Goal: Task Accomplishment & Management: Complete application form

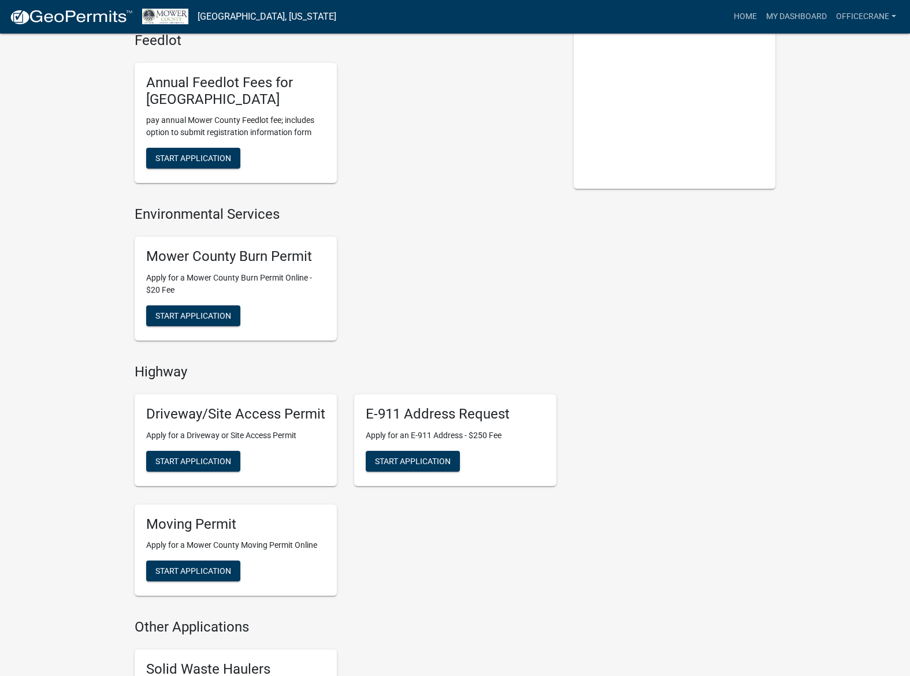
scroll to position [289, 0]
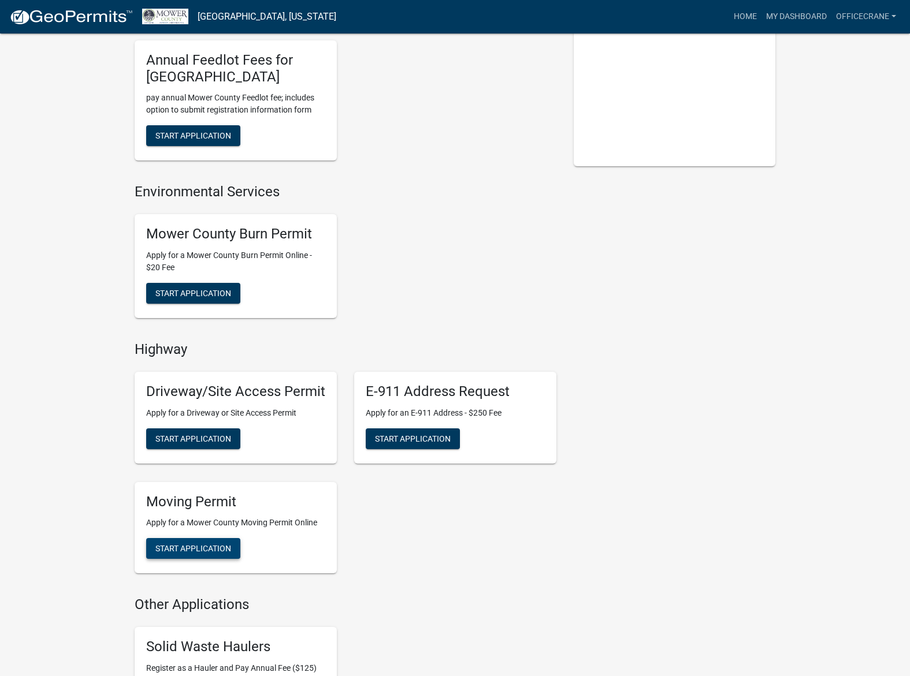
click at [219, 549] on span "Start Application" at bounding box center [193, 548] width 76 height 9
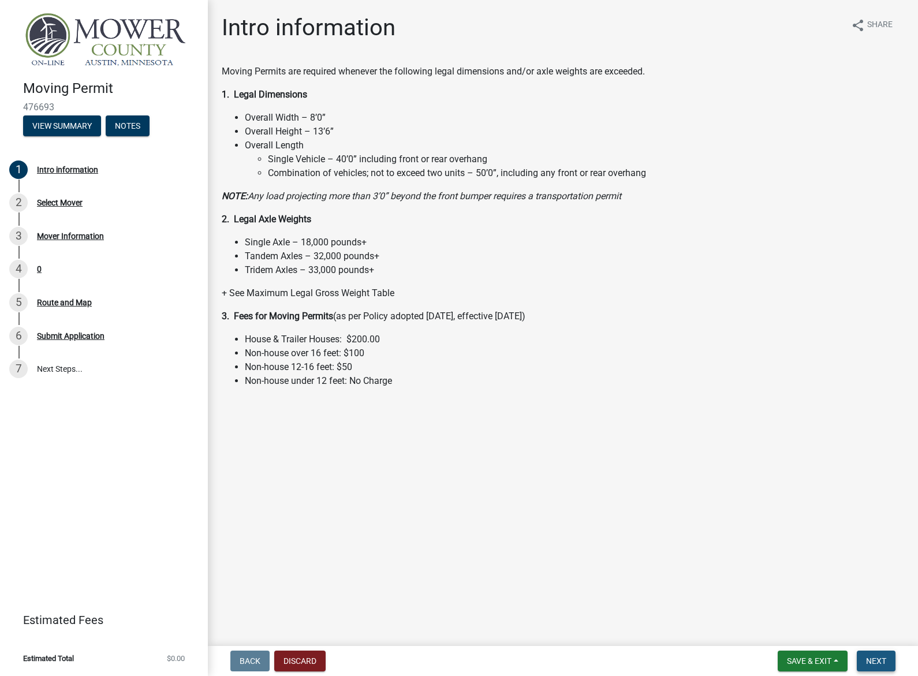
click at [869, 658] on span "Next" at bounding box center [876, 661] width 20 height 9
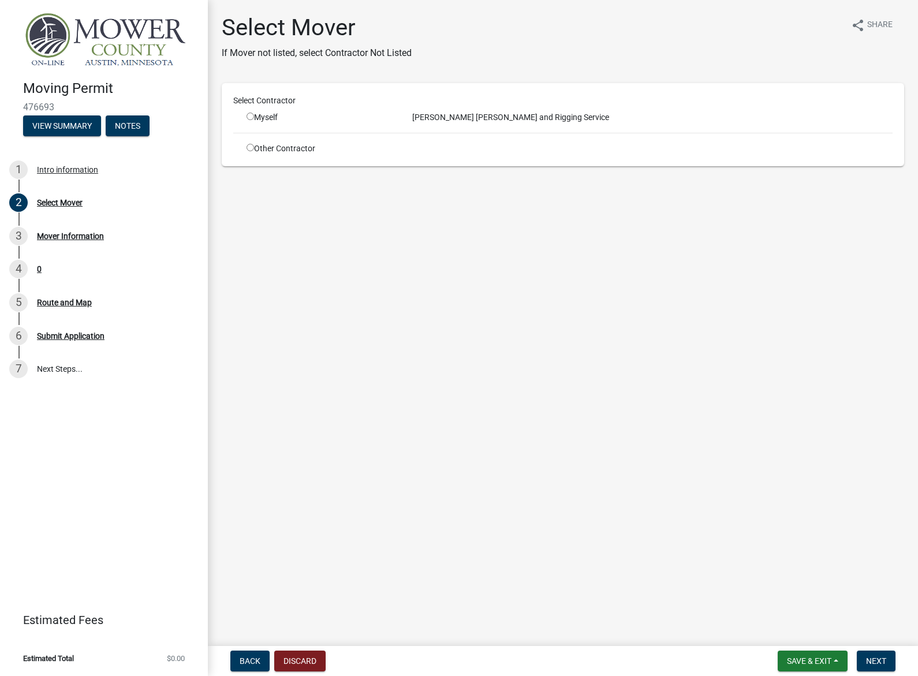
click at [251, 116] on input "radio" at bounding box center [251, 117] width 8 height 8
radio input "true"
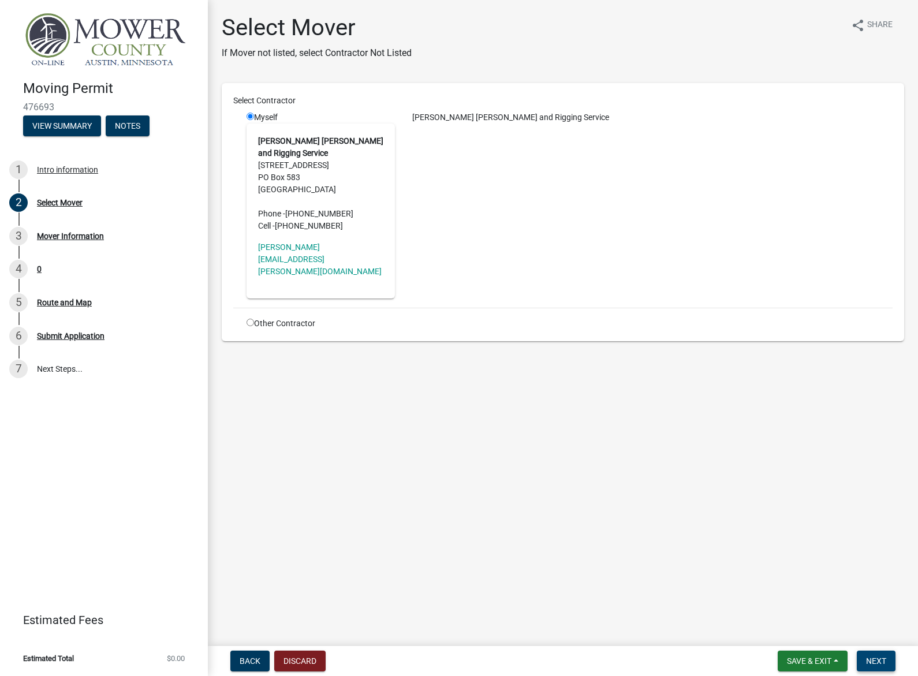
click at [879, 664] on span "Next" at bounding box center [876, 661] width 20 height 9
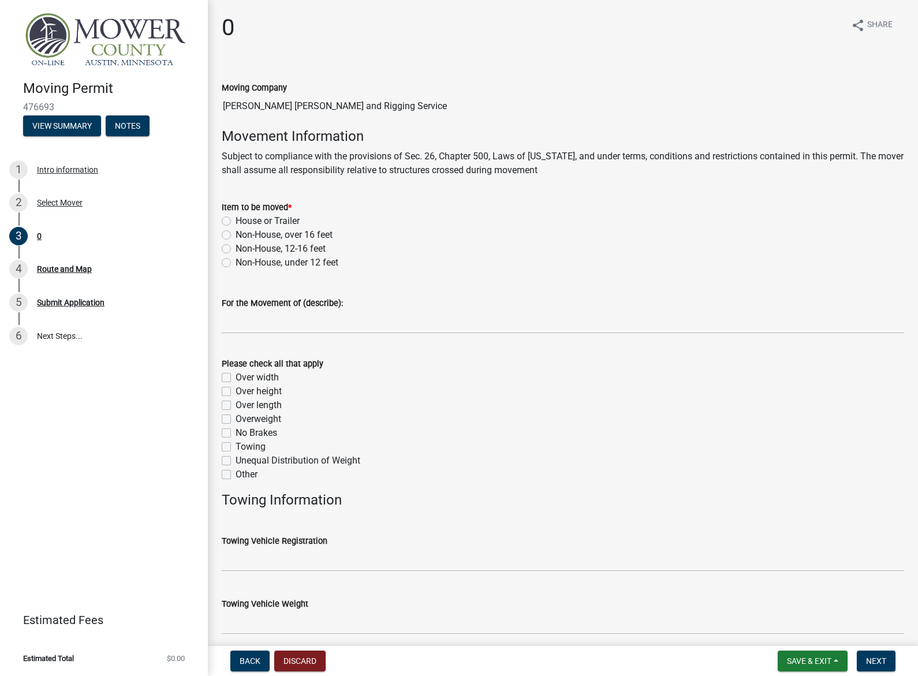
click at [236, 263] on label "Non-House, under 12 feet" at bounding box center [287, 263] width 103 height 14
click at [236, 263] on input "Non-House, under 12 feet" at bounding box center [240, 260] width 8 height 8
radio input "true"
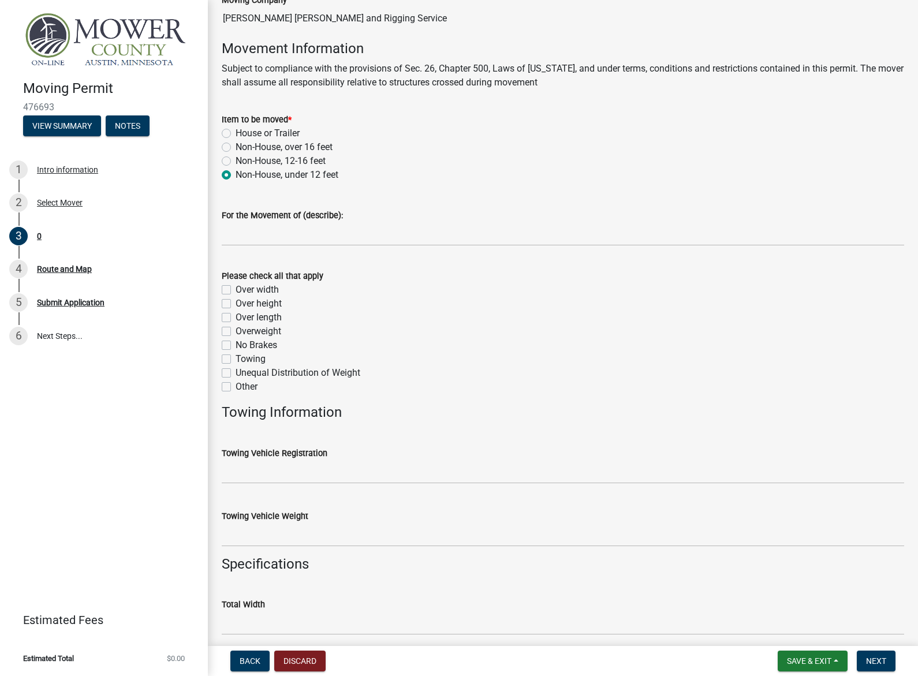
scroll to position [116, 0]
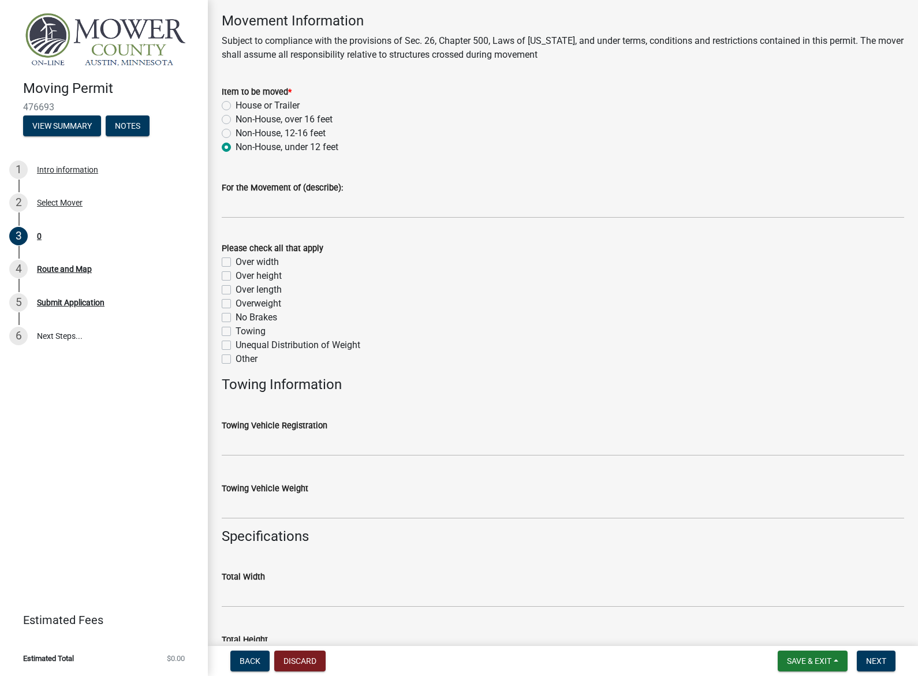
click at [236, 265] on label "Over width" at bounding box center [257, 262] width 43 height 14
click at [236, 263] on input "Over width" at bounding box center [240, 259] width 8 height 8
checkbox input "true"
checkbox input "false"
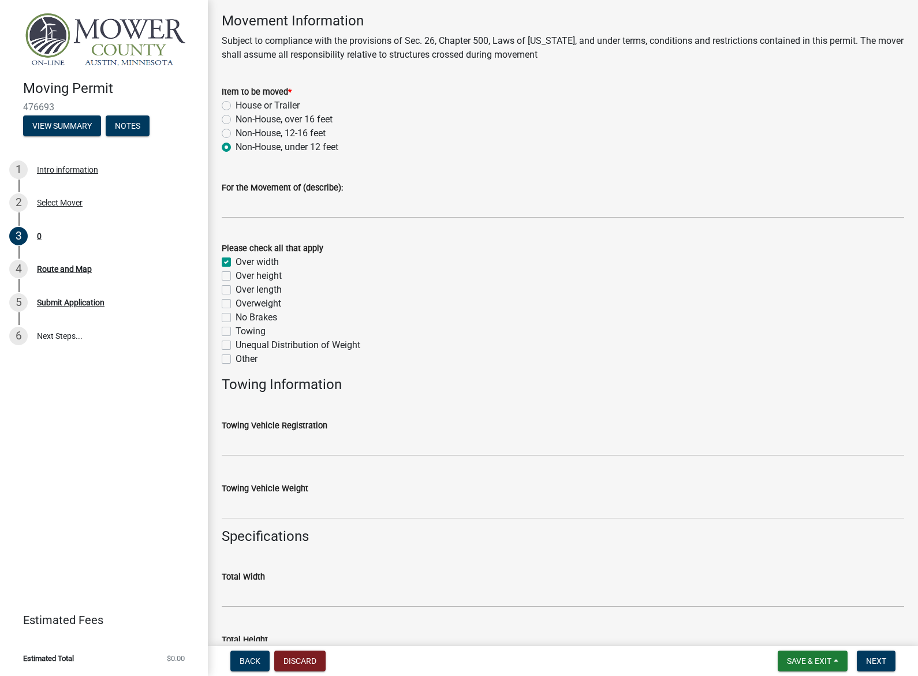
checkbox input "false"
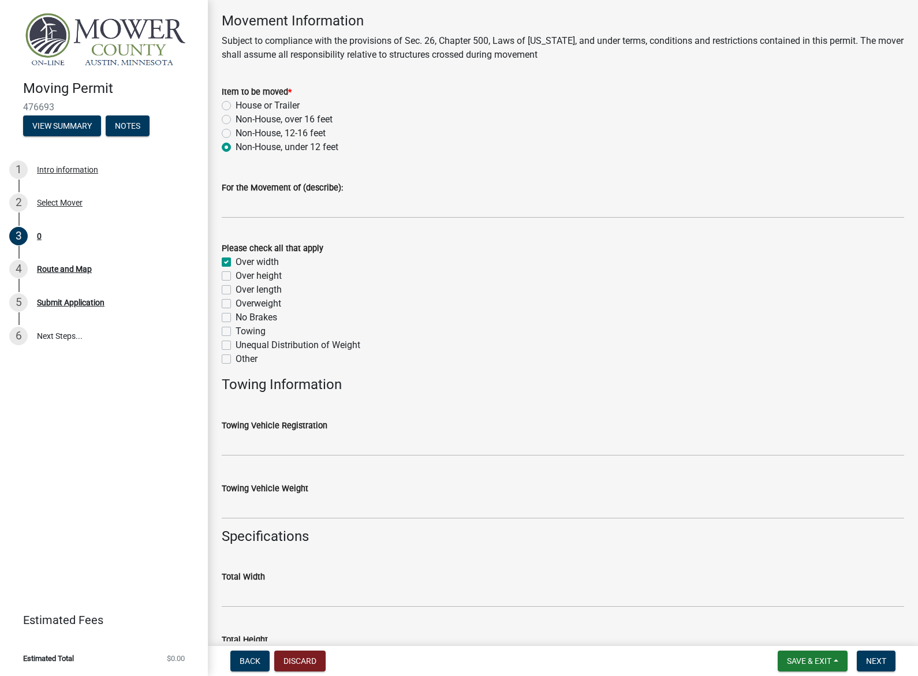
click at [582, 22] on h4 "Movement Information" at bounding box center [563, 21] width 683 height 17
drag, startPoint x: 225, startPoint y: 304, endPoint x: 516, endPoint y: 307, distance: 291.7
click at [236, 304] on label "Overweight" at bounding box center [259, 304] width 46 height 14
click at [236, 304] on input "Overweight" at bounding box center [240, 301] width 8 height 8
checkbox input "true"
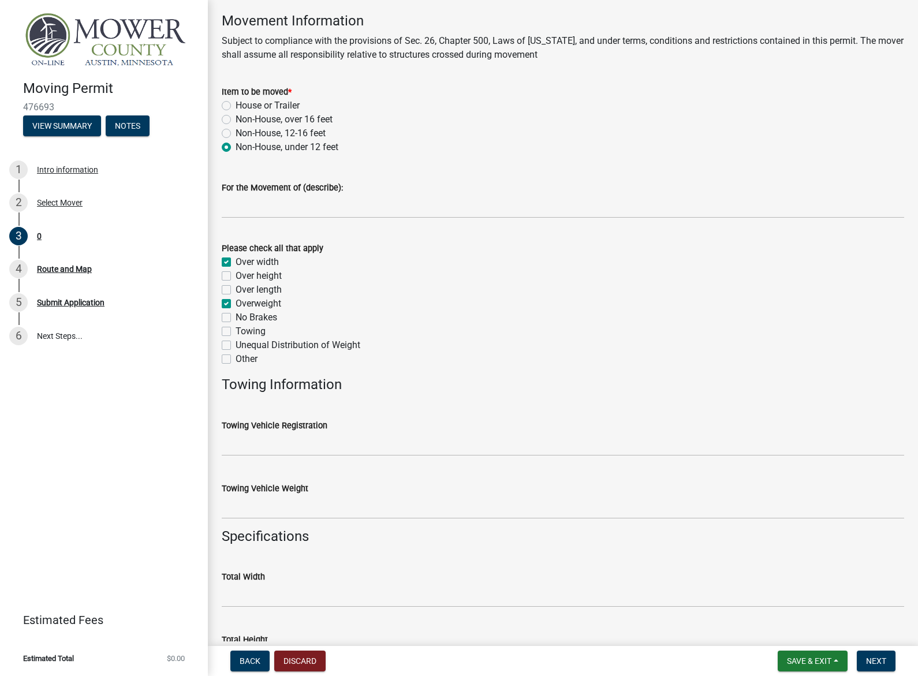
checkbox input "true"
checkbox input "false"
checkbox input "true"
checkbox input "false"
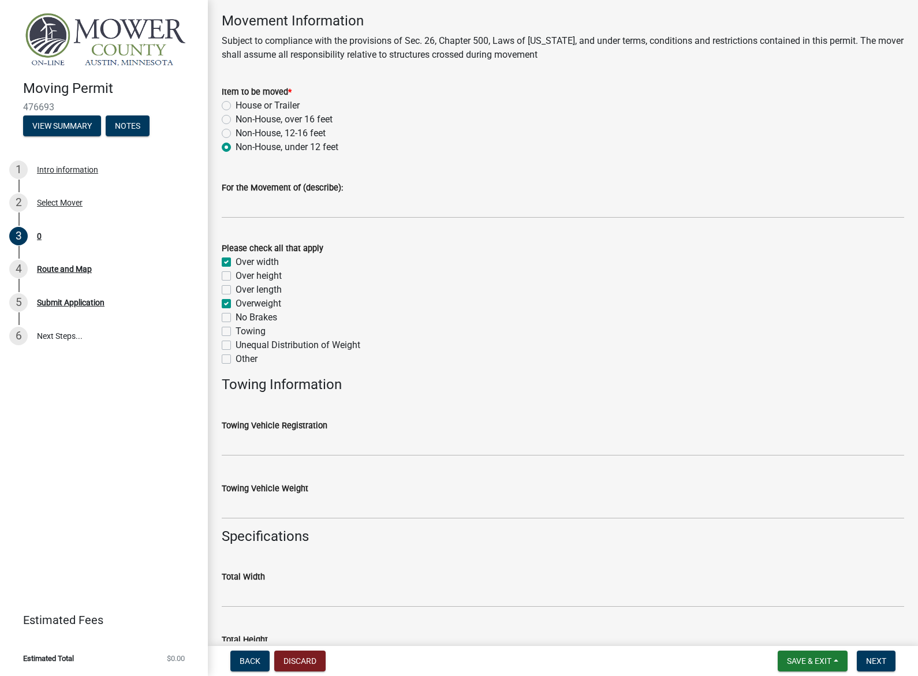
checkbox input "false"
drag, startPoint x: 218, startPoint y: 294, endPoint x: 224, endPoint y: 292, distance: 6.0
click at [222, 292] on div "Please check all that apply Over width Over height Over length Overweight No Br…" at bounding box center [563, 297] width 700 height 139
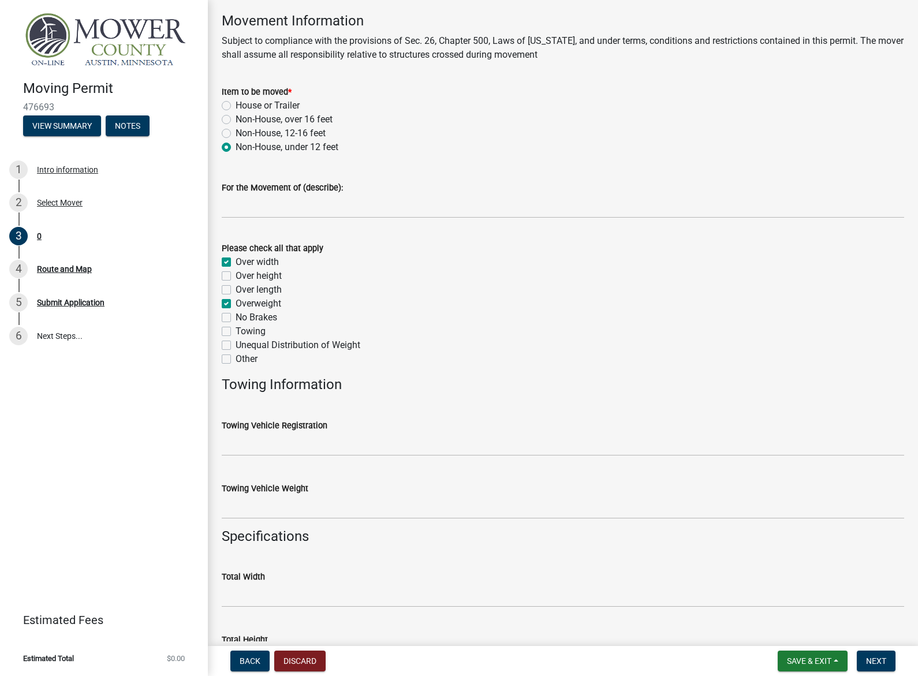
click at [236, 291] on label "Over length" at bounding box center [259, 290] width 46 height 14
click at [236, 291] on input "Over length" at bounding box center [240, 287] width 8 height 8
checkbox input "true"
checkbox input "false"
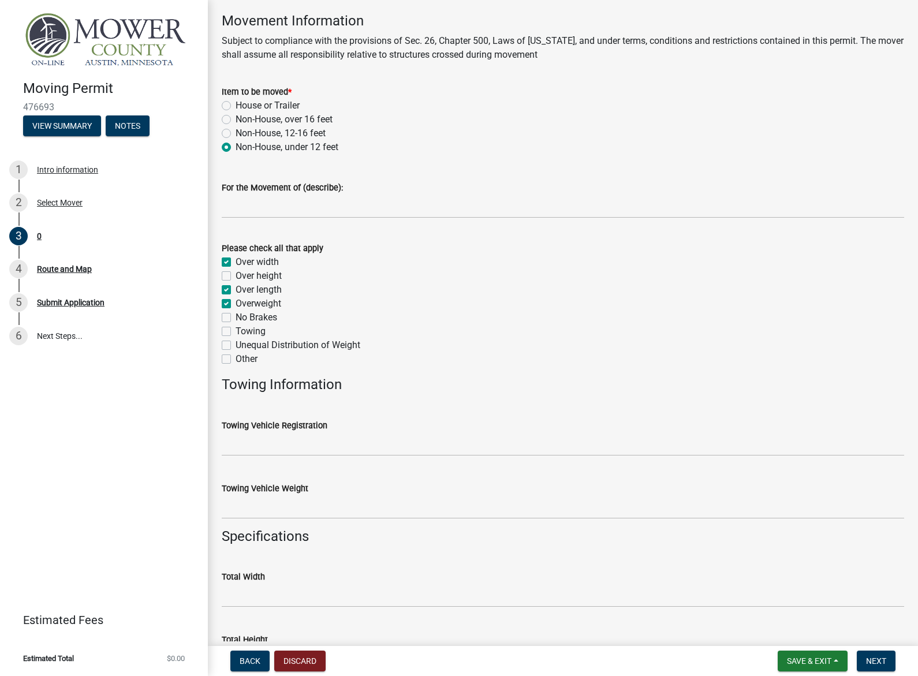
checkbox input "true"
checkbox input "false"
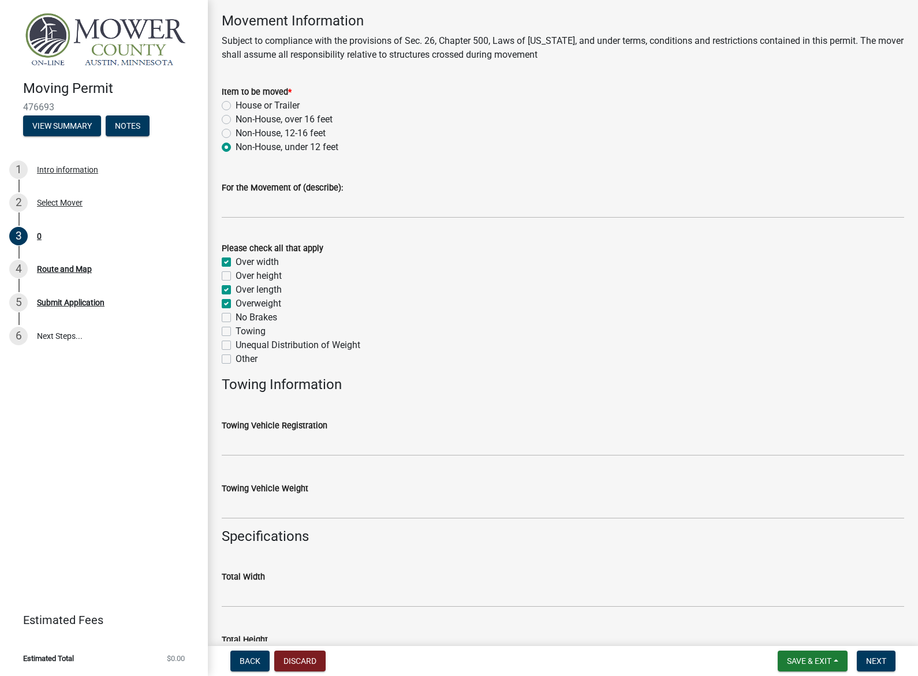
checkbox input "false"
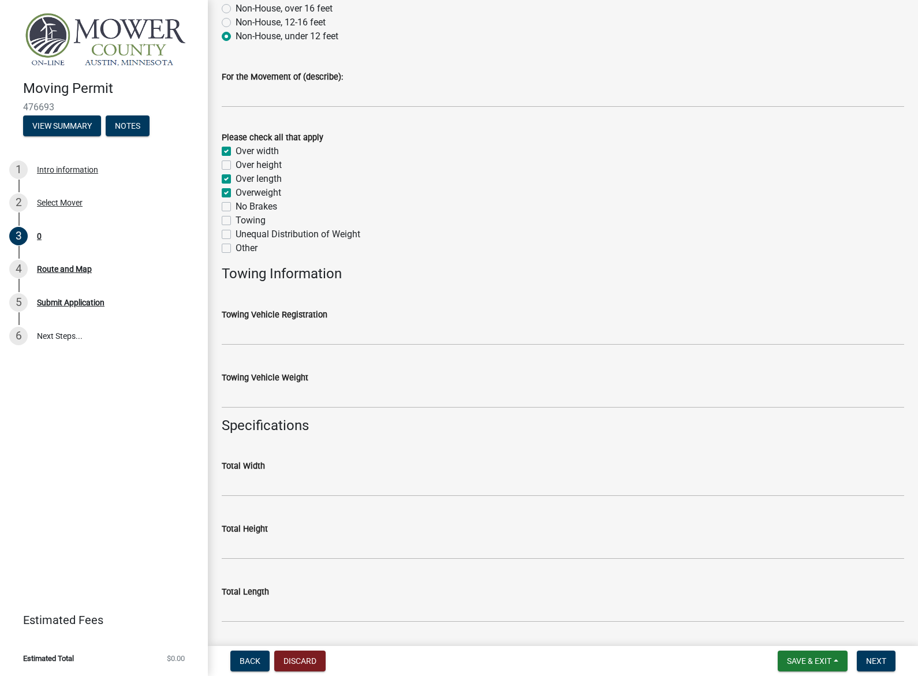
scroll to position [231, 0]
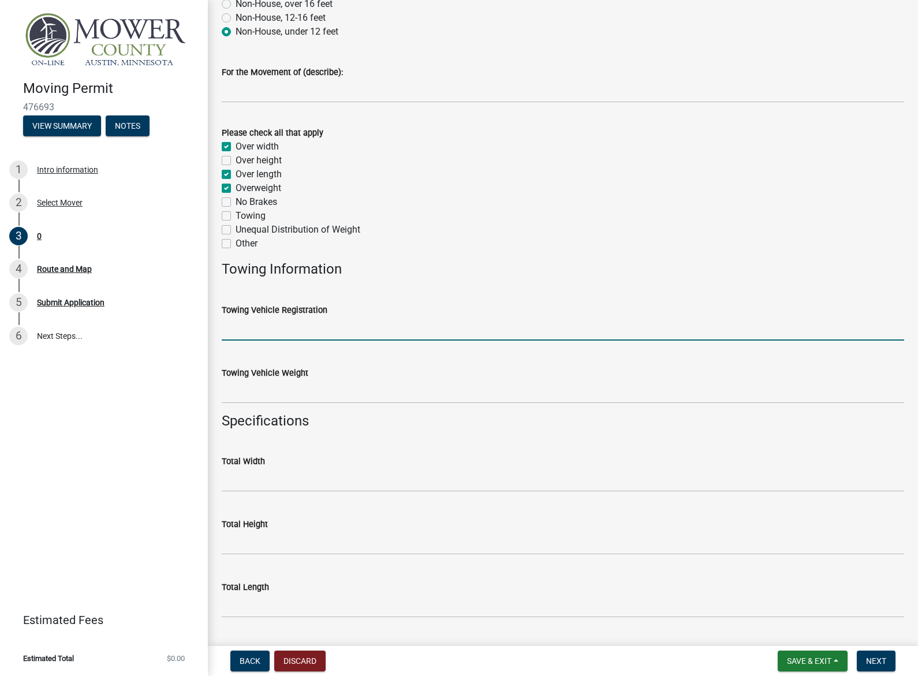
click at [344, 332] on input "Towing Vehicle Registration" at bounding box center [563, 329] width 683 height 24
click at [375, 333] on input "Towing Vehicle Registration" at bounding box center [563, 329] width 683 height 24
type input "A"
type input "PAW2022"
click at [353, 396] on input "Towing Vehicle Weight" at bounding box center [563, 392] width 683 height 24
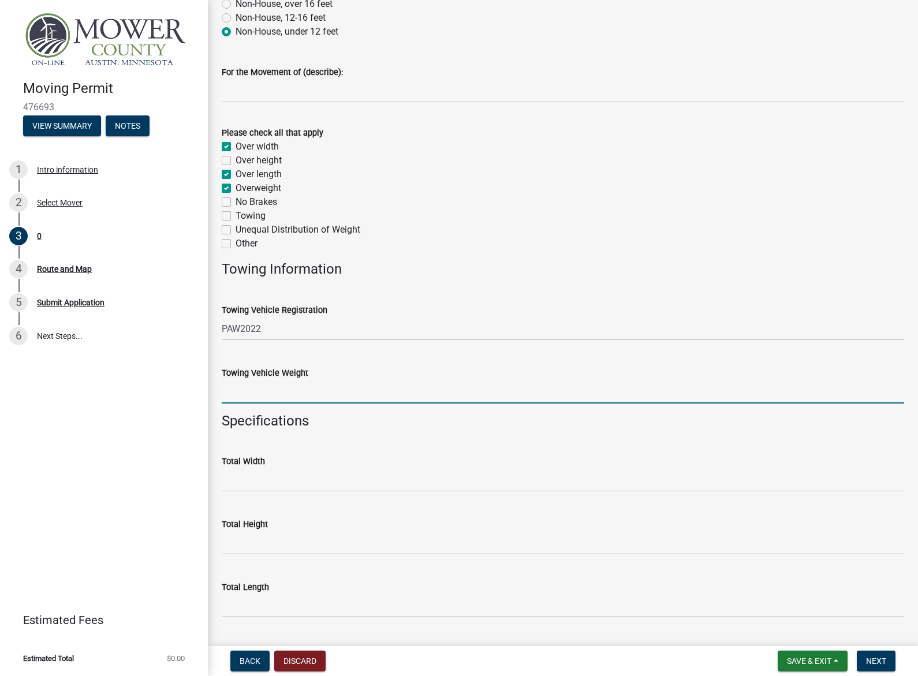
click at [326, 392] on input "Towing Vehicle Weight" at bounding box center [563, 392] width 683 height 24
click at [348, 401] on input "Towing Vehicle Weight" at bounding box center [563, 392] width 683 height 24
click at [349, 394] on input "Towing Vehicle Weight" at bounding box center [563, 392] width 683 height 24
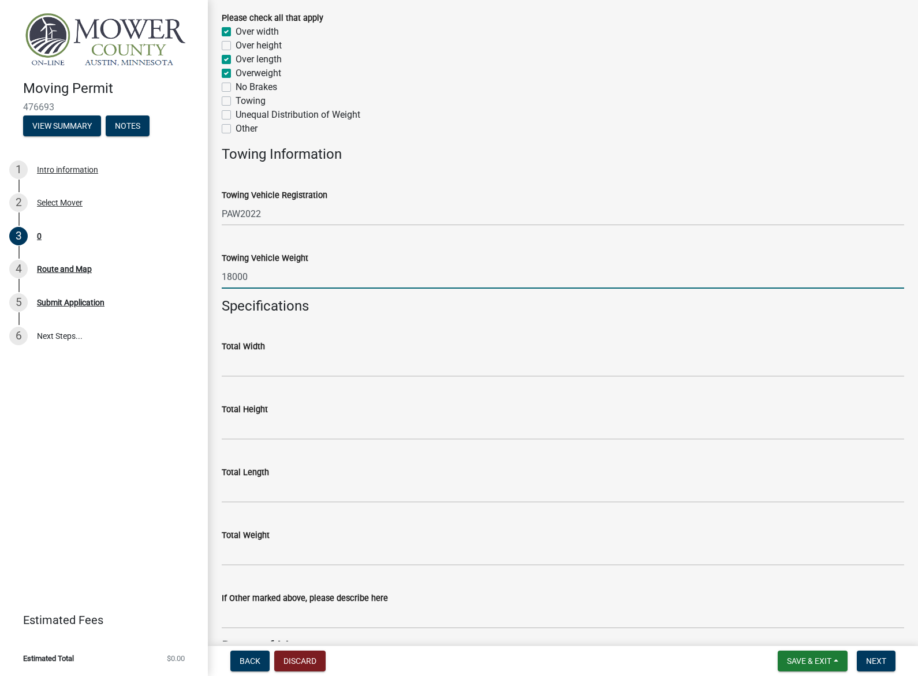
scroll to position [347, 0]
type input "18000"
click at [307, 364] on input "Total Width" at bounding box center [563, 365] width 683 height 24
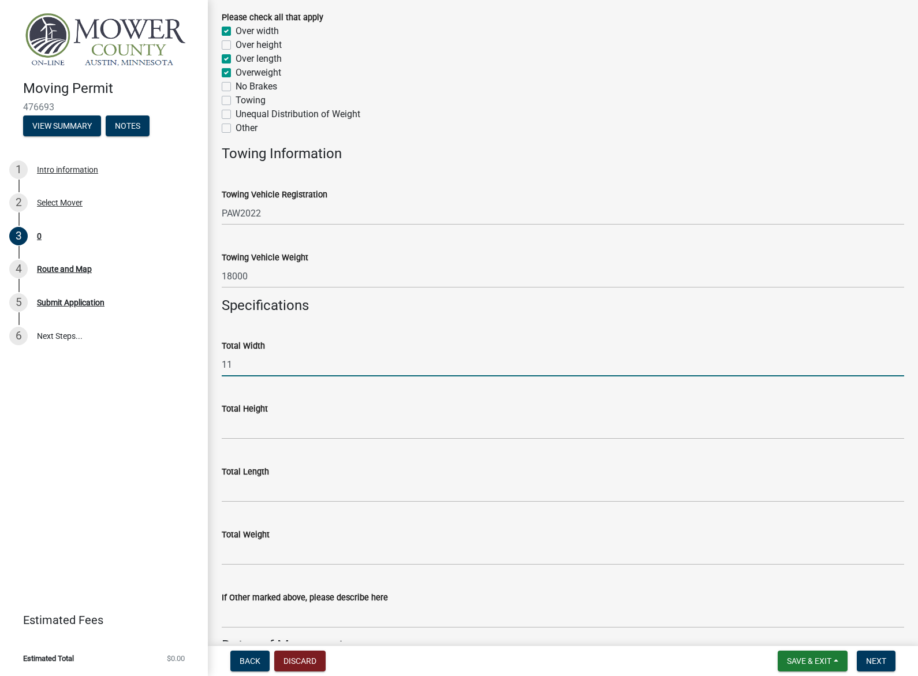
type input "11'"
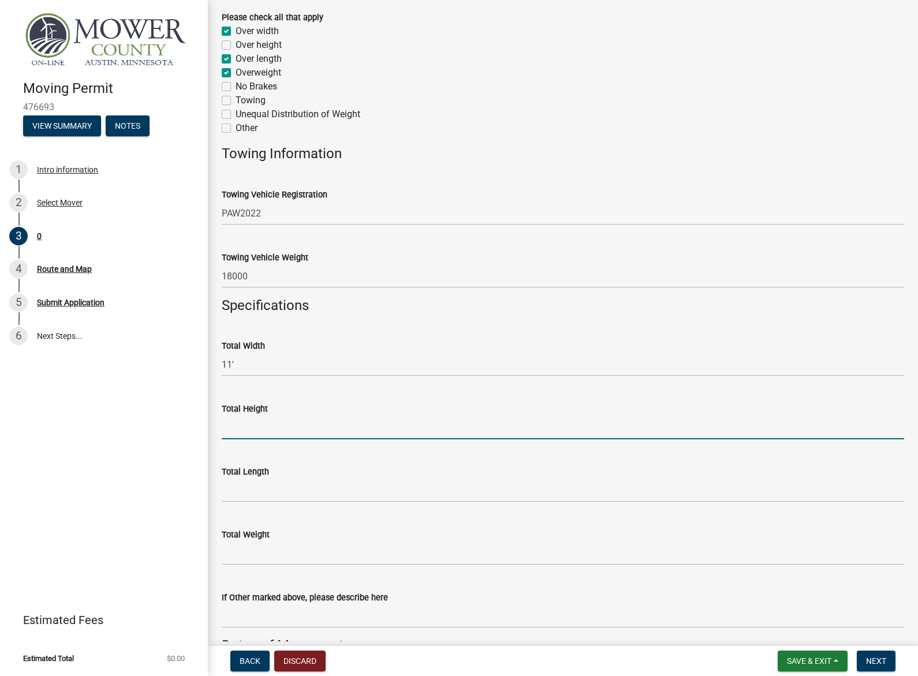
click at [308, 431] on input "Total Height" at bounding box center [563, 428] width 683 height 24
type input "13'-6""
click at [293, 496] on input "Total Length" at bounding box center [563, 491] width 683 height 24
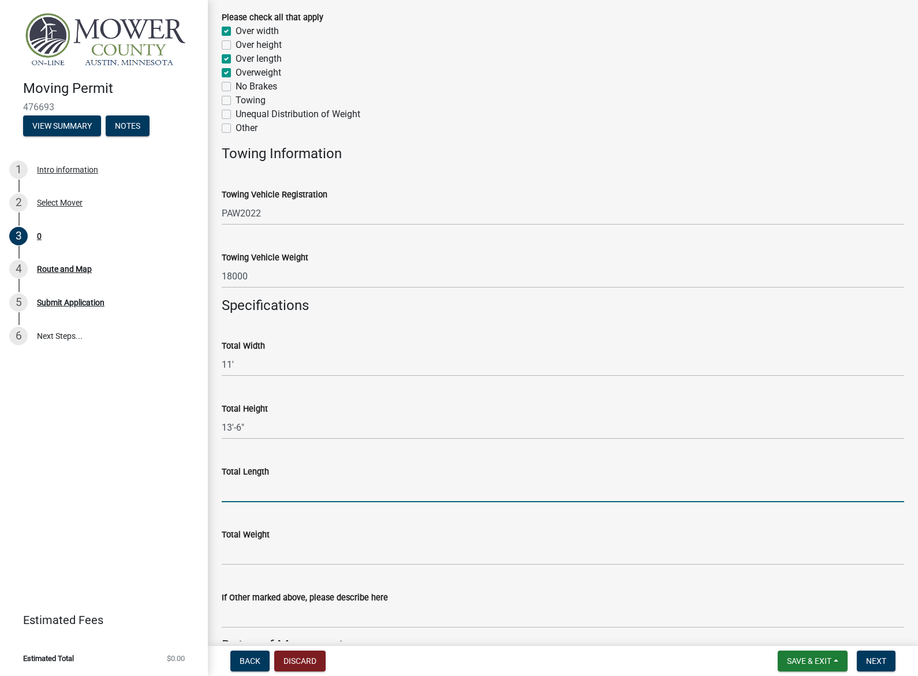
click at [306, 488] on input "Total Length" at bounding box center [563, 491] width 683 height 24
type input "93"
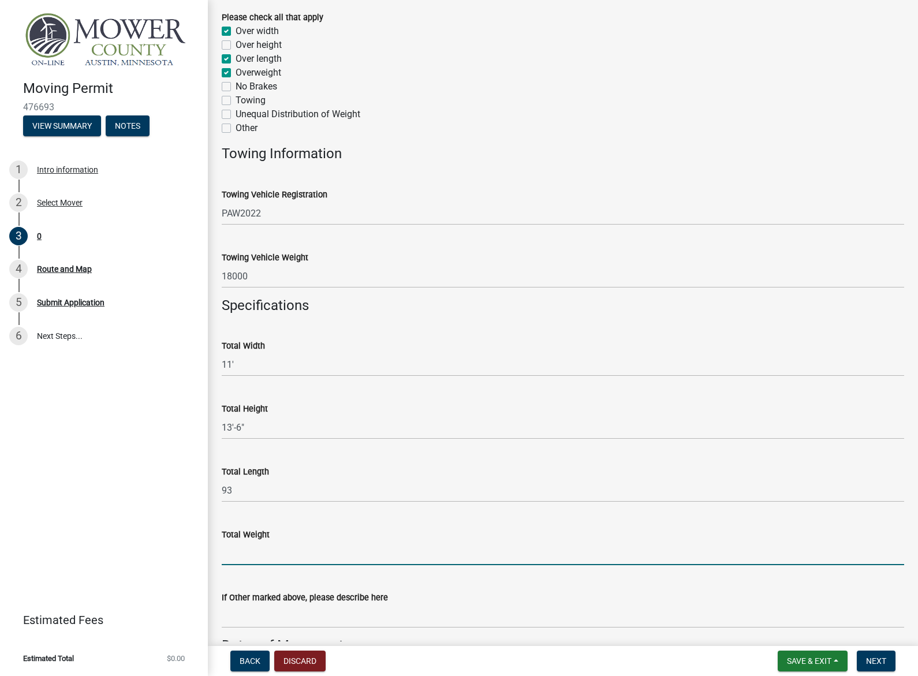
click at [311, 550] on input "Total Weight" at bounding box center [563, 554] width 683 height 24
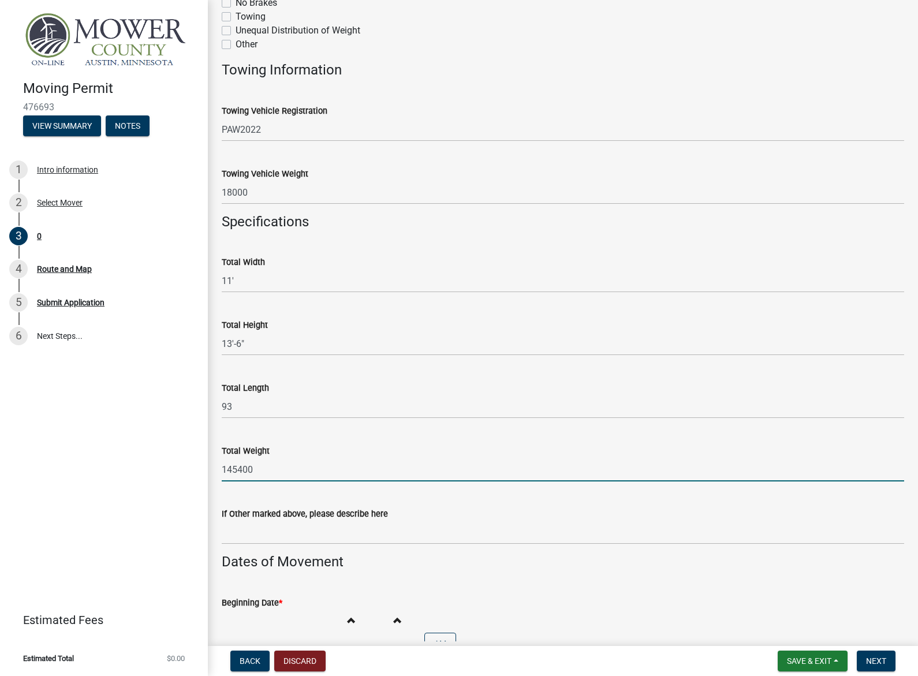
scroll to position [578, 0]
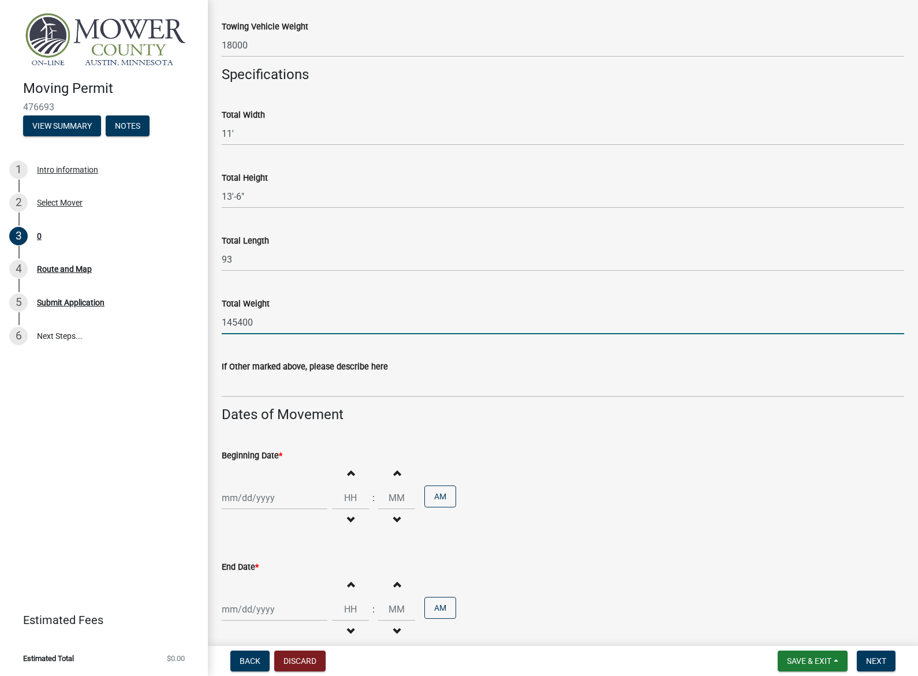
type input "145400"
click at [349, 385] on input "If Other marked above, please describe here" at bounding box center [563, 386] width 683 height 24
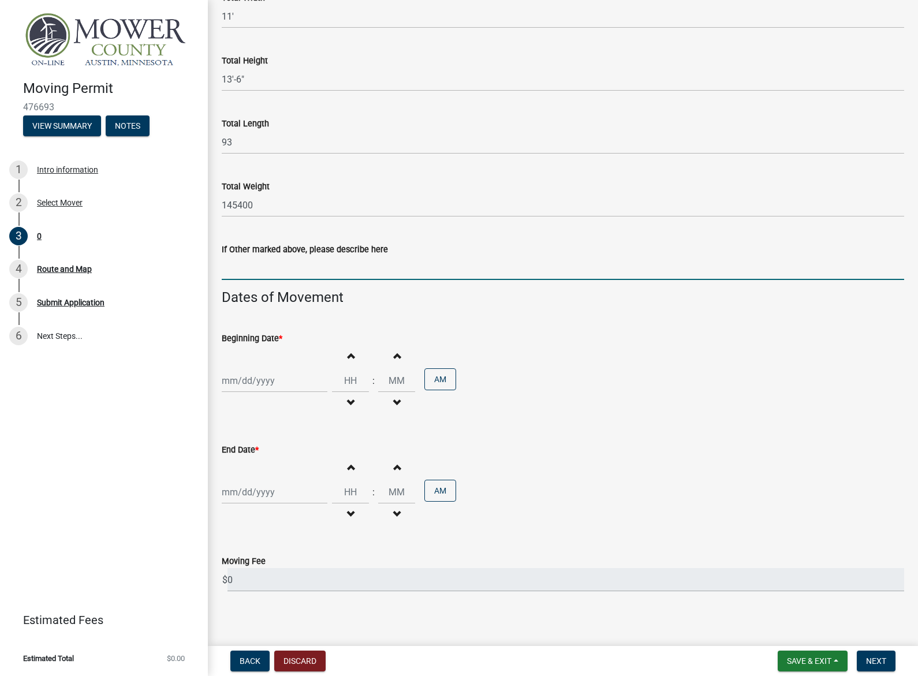
scroll to position [701, 0]
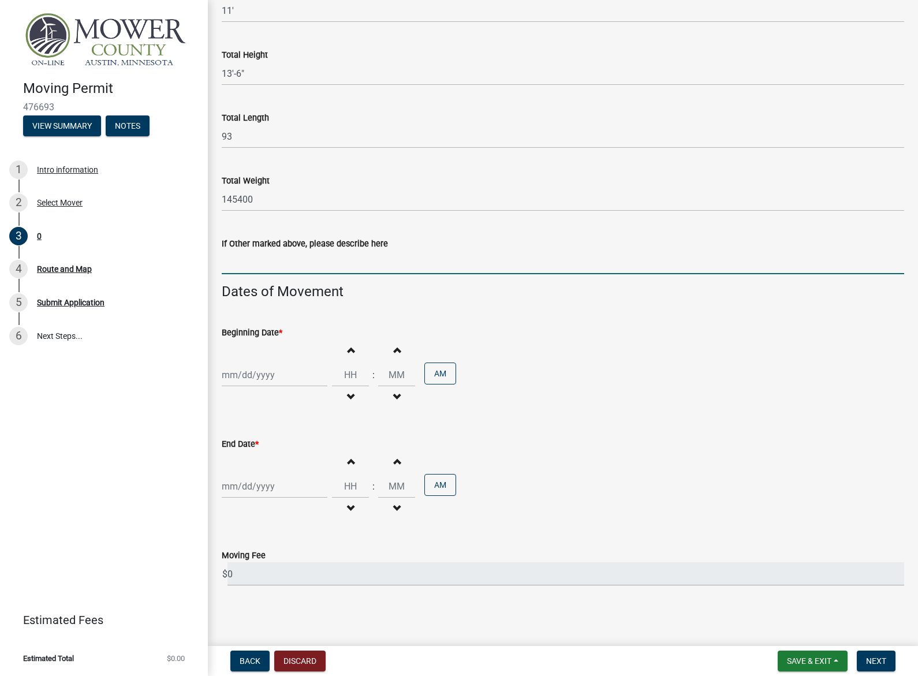
click at [277, 381] on div at bounding box center [275, 375] width 106 height 24
select select "9"
select select "2025"
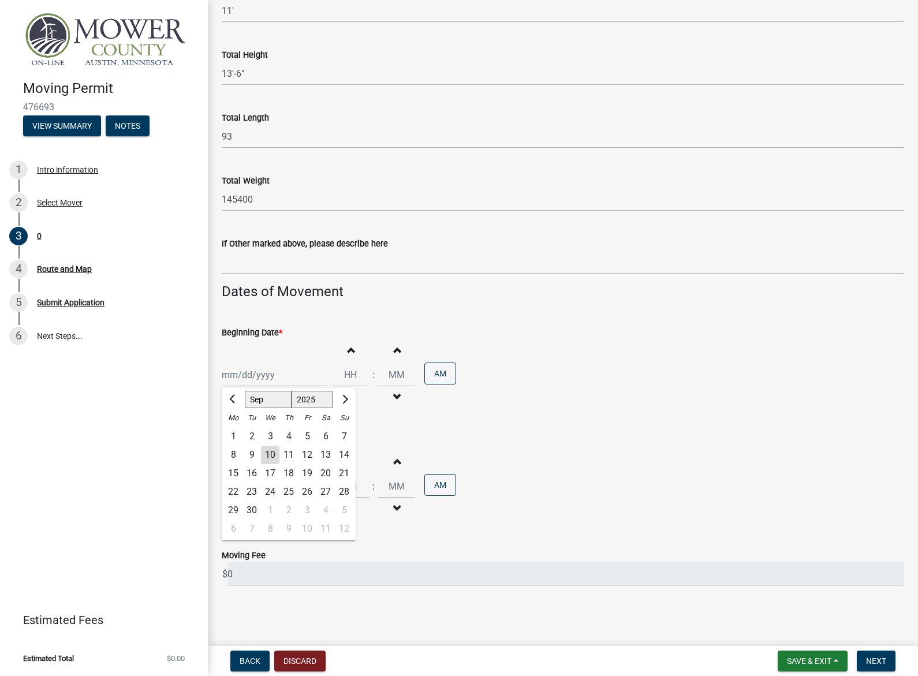
click at [254, 470] on div "16" at bounding box center [252, 473] width 18 height 18
type input "[DATE]"
click at [348, 374] on input "Hours" at bounding box center [350, 375] width 37 height 24
click at [353, 374] on input "Hours" at bounding box center [350, 375] width 37 height 24
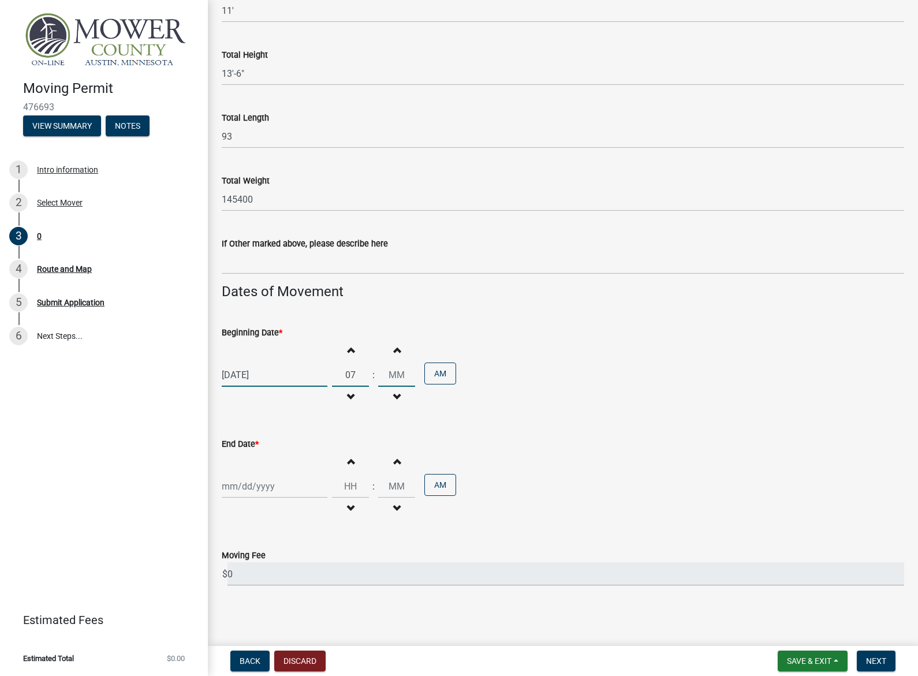
type input "07"
type input "00"
click at [400, 380] on input "00" at bounding box center [396, 375] width 37 height 24
click at [275, 491] on div at bounding box center [275, 487] width 106 height 24
select select "9"
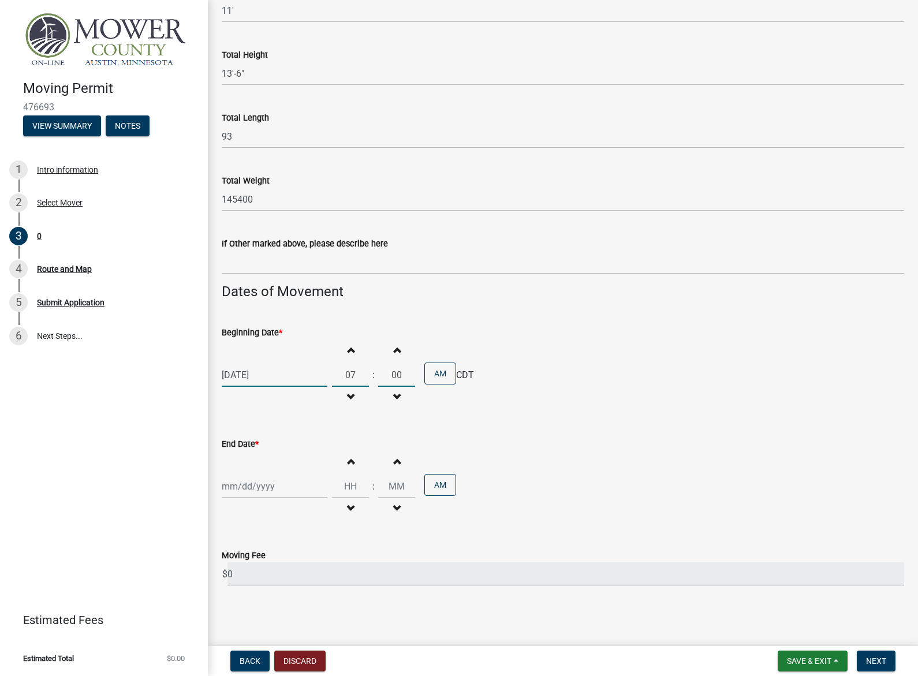
select select "2025"
click at [332, 400] on div "20" at bounding box center [325, 406] width 18 height 18
type input "[DATE]"
click at [544, 385] on div "[DATE] Increment hours 07 Decrement hours : Increment minutes 00 Decrement minu…" at bounding box center [563, 375] width 683 height 71
click at [353, 489] on input "Hours" at bounding box center [350, 487] width 37 height 24
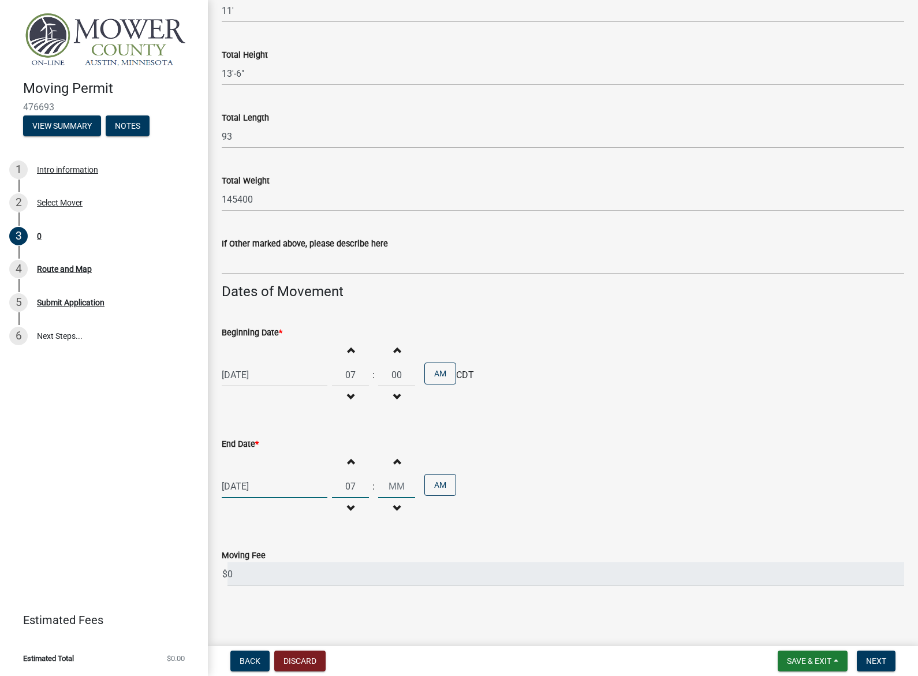
type input "07"
type input "00"
click at [389, 487] on input "00" at bounding box center [396, 487] width 37 height 24
click at [442, 483] on button "AM" at bounding box center [440, 485] width 32 height 22
click at [869, 661] on span "Next" at bounding box center [876, 661] width 20 height 9
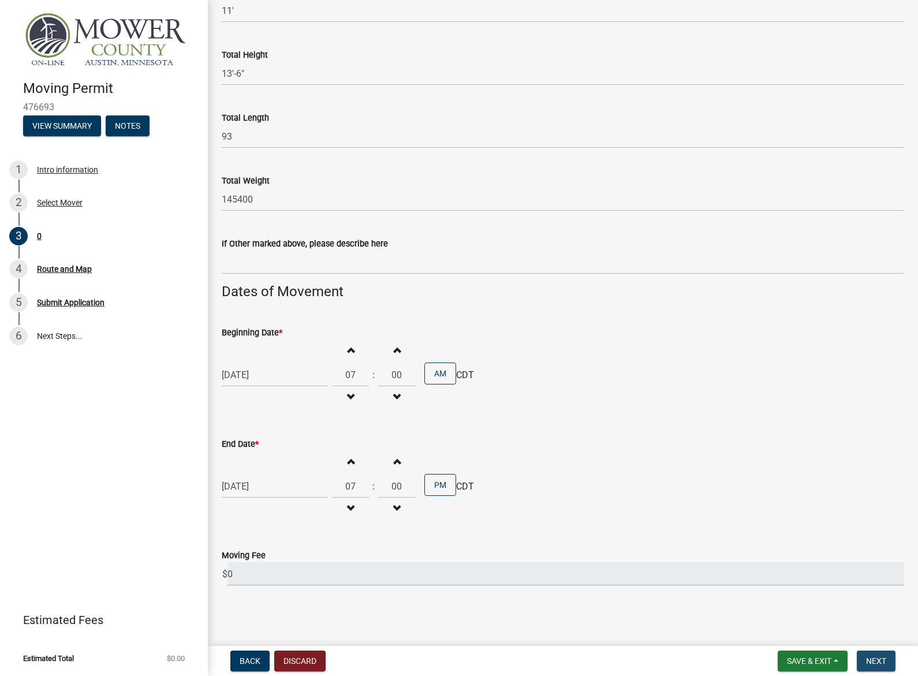
scroll to position [0, 0]
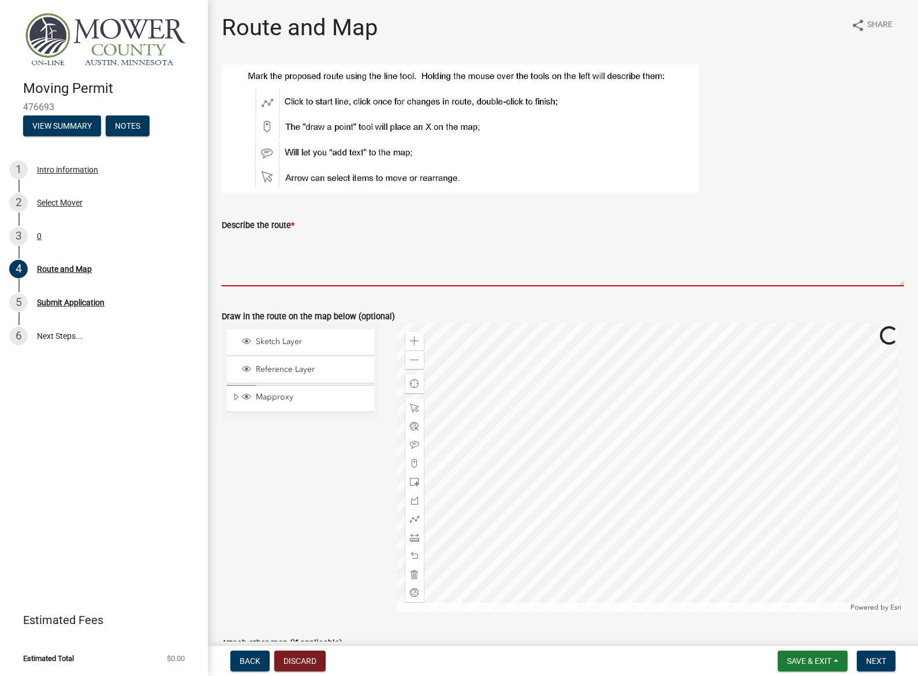
click at [299, 242] on textarea "Describe the route *" at bounding box center [563, 259] width 683 height 54
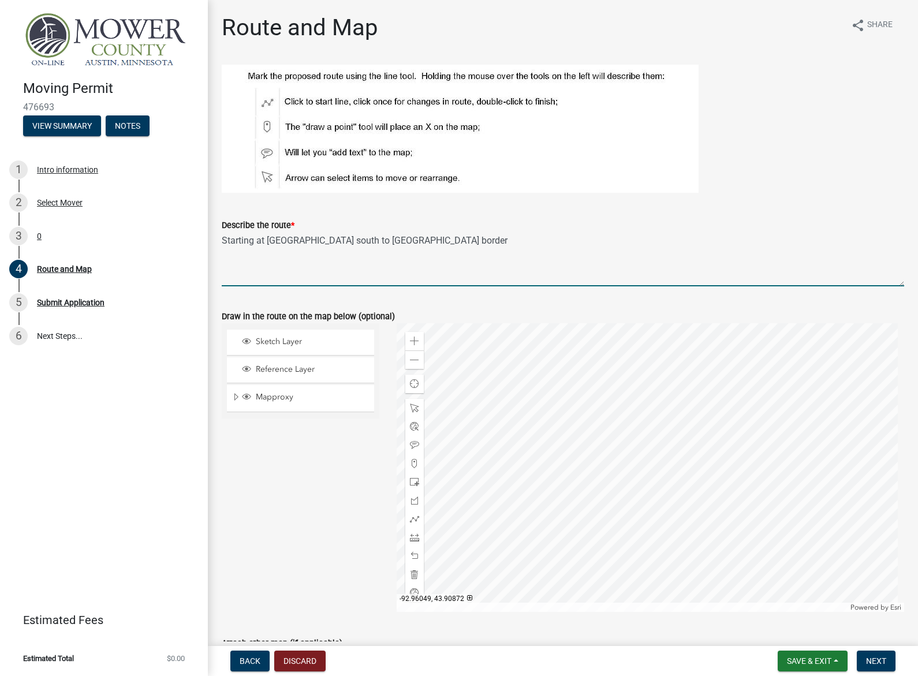
type textarea "Starting at [GEOGRAPHIC_DATA] south to [GEOGRAPHIC_DATA] border"
click at [566, 211] on div "Describe the route * Starting at [GEOGRAPHIC_DATA], County 19 south to [GEOGRAP…" at bounding box center [563, 244] width 683 height 84
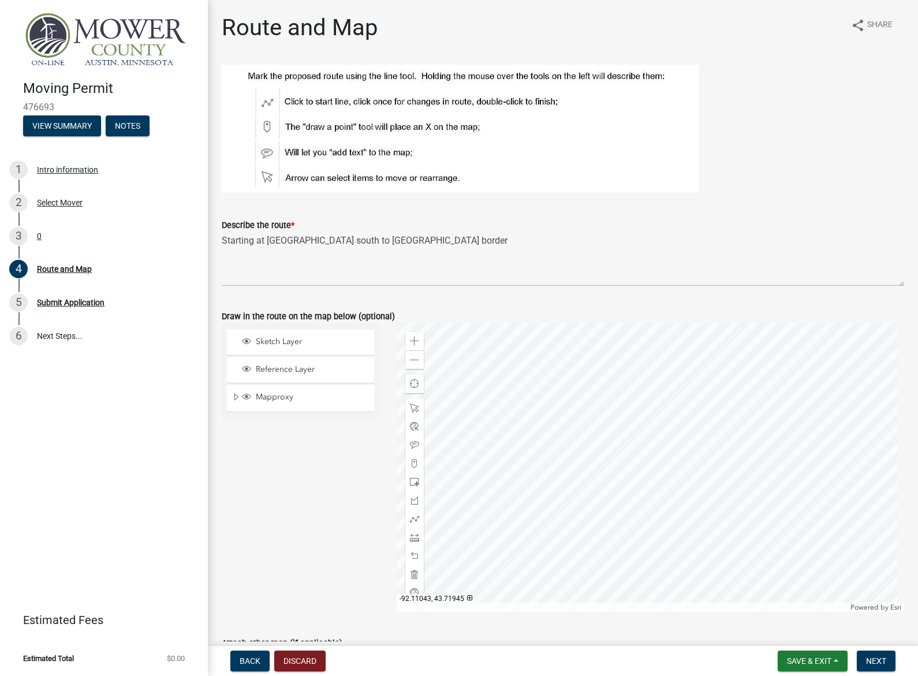
scroll to position [73, 0]
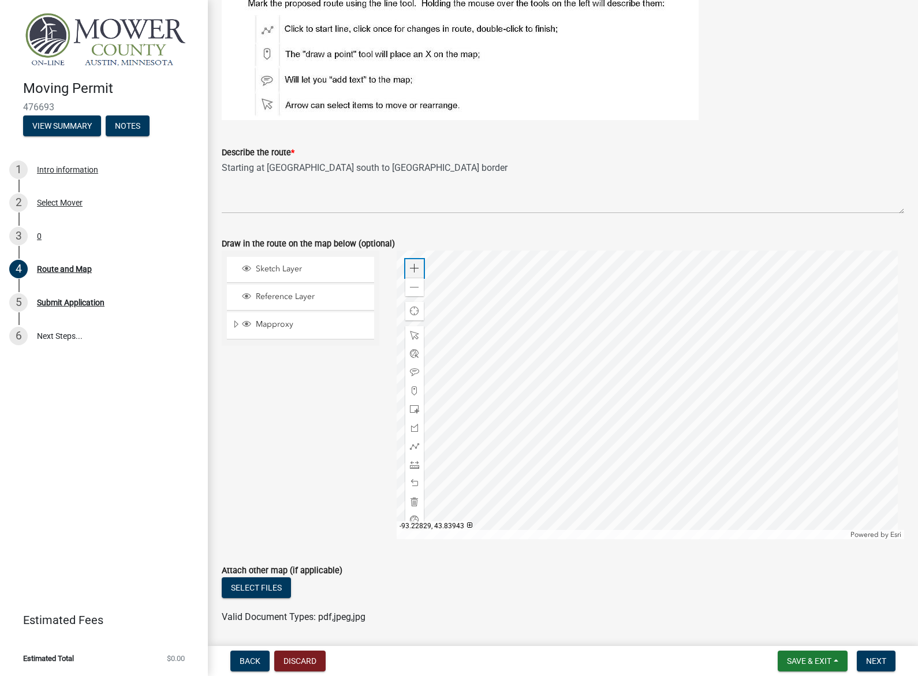
click at [418, 267] on div "Zoom in" at bounding box center [414, 268] width 18 height 18
click at [846, 352] on div at bounding box center [651, 395] width 508 height 289
click at [638, 362] on div at bounding box center [651, 395] width 508 height 289
click at [645, 393] on div at bounding box center [651, 395] width 508 height 289
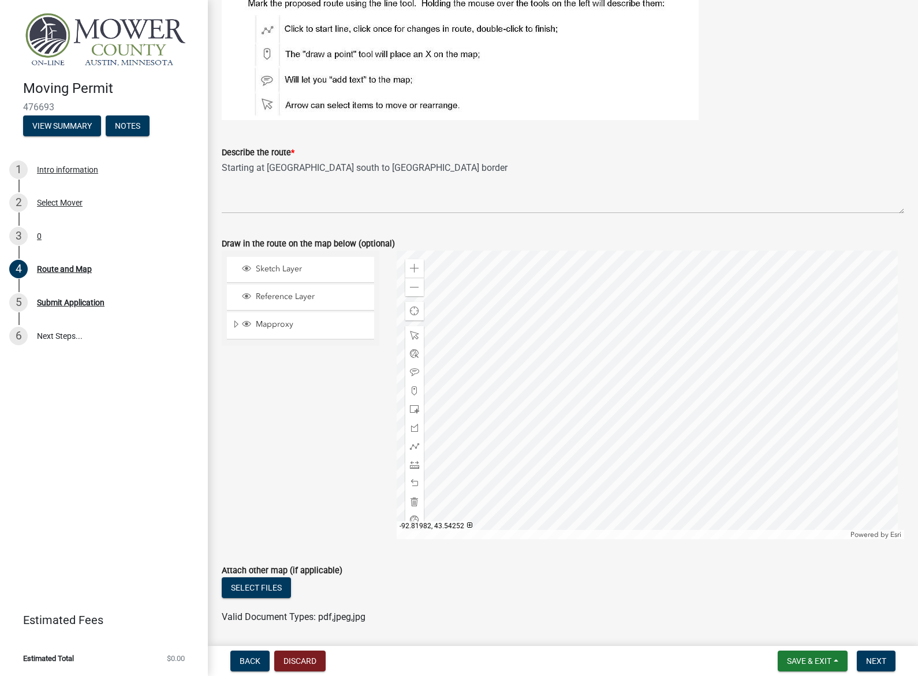
click at [627, 406] on div at bounding box center [651, 395] width 508 height 289
click at [412, 449] on span at bounding box center [414, 446] width 9 height 9
click at [613, 261] on div at bounding box center [651, 395] width 508 height 289
click at [612, 504] on div at bounding box center [651, 395] width 508 height 289
click at [606, 505] on div at bounding box center [651, 395] width 508 height 289
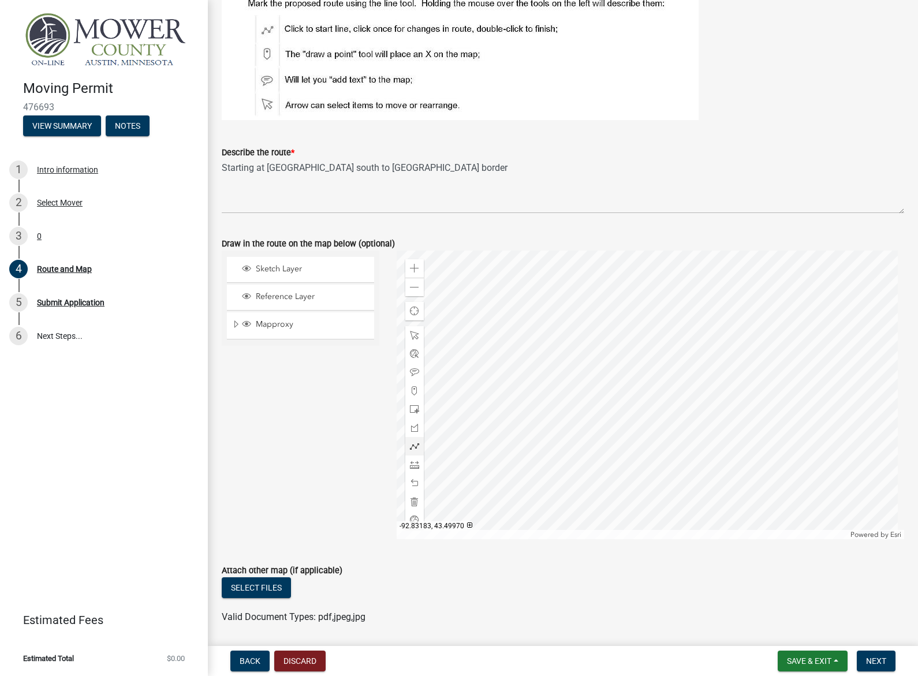
click at [606, 505] on div at bounding box center [651, 395] width 508 height 289
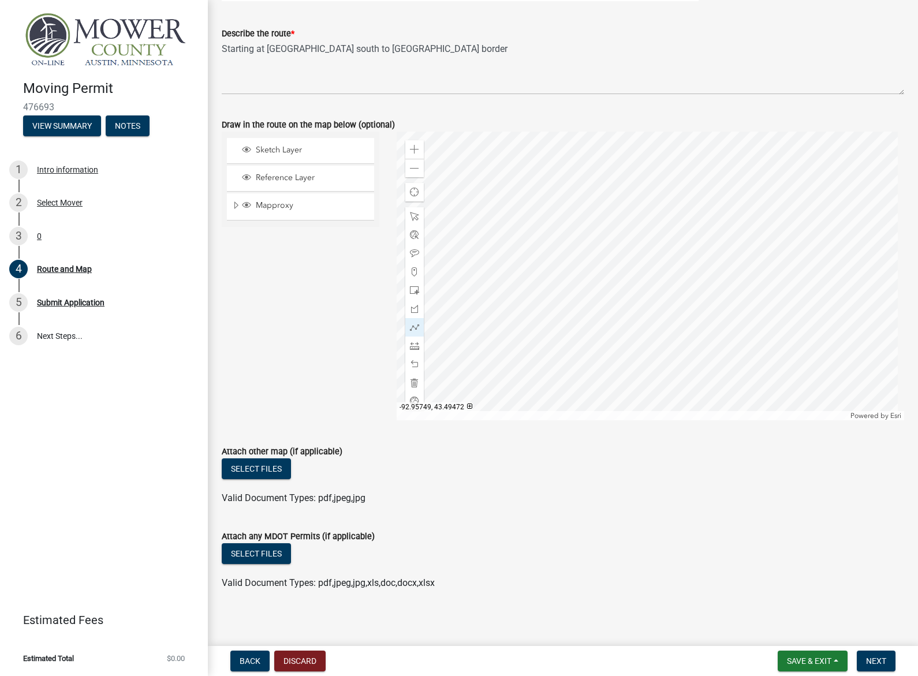
scroll to position [196, 0]
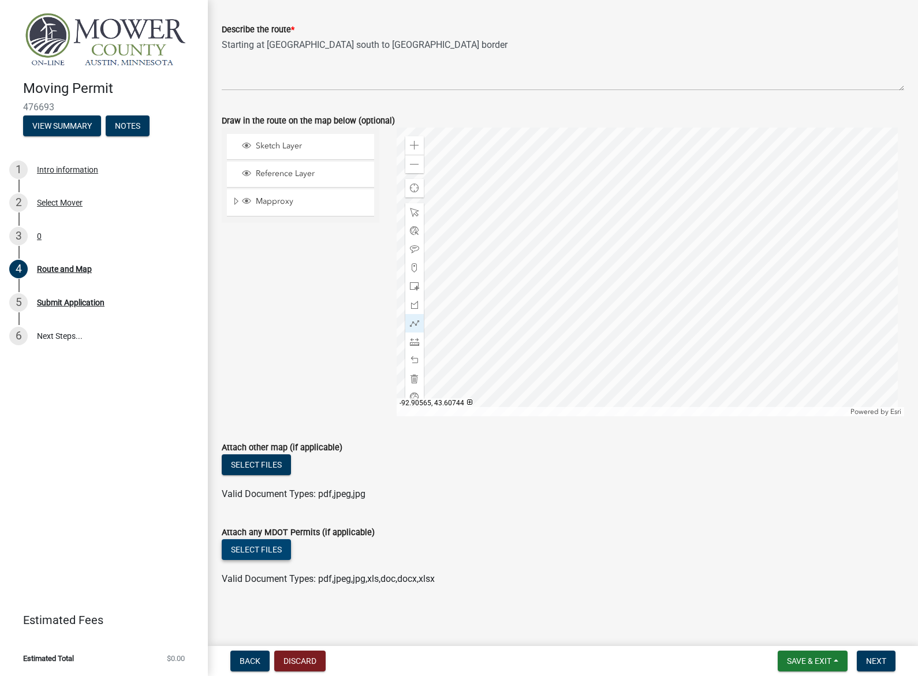
click at [264, 549] on button "Select files" at bounding box center [256, 549] width 69 height 21
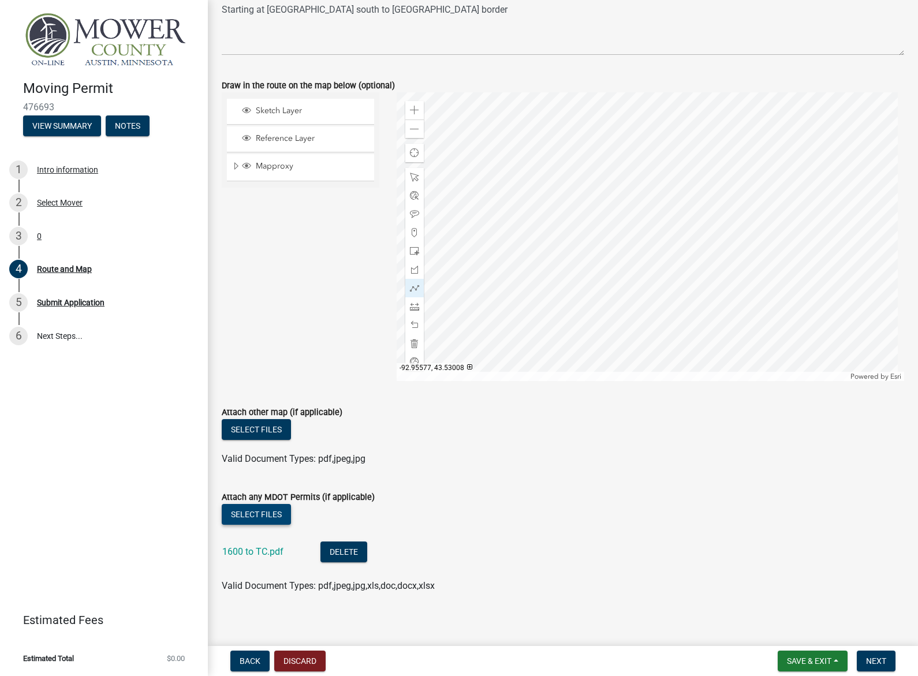
scroll to position [238, 0]
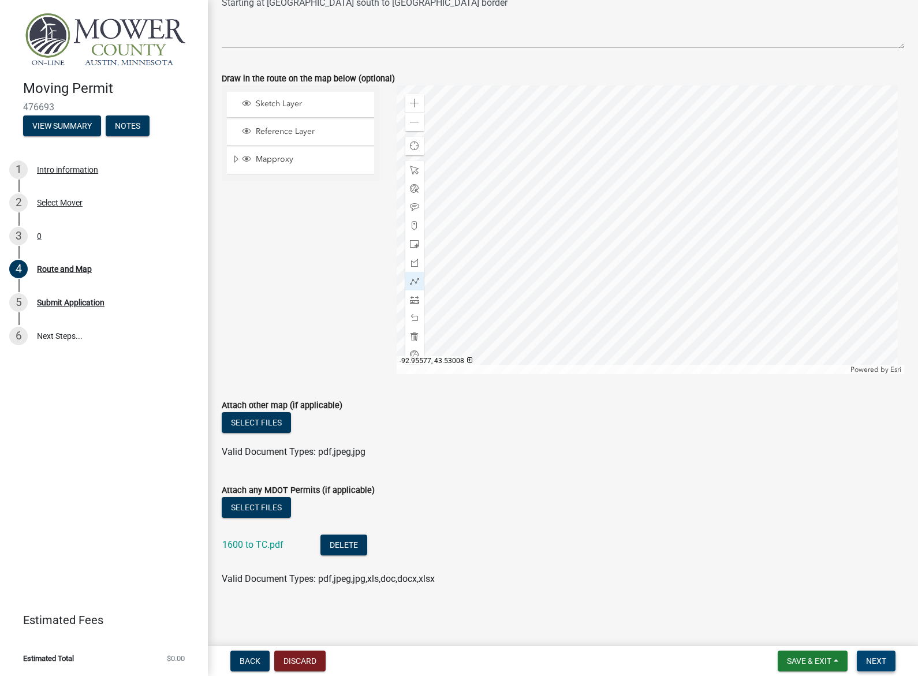
click at [879, 663] on span "Next" at bounding box center [876, 661] width 20 height 9
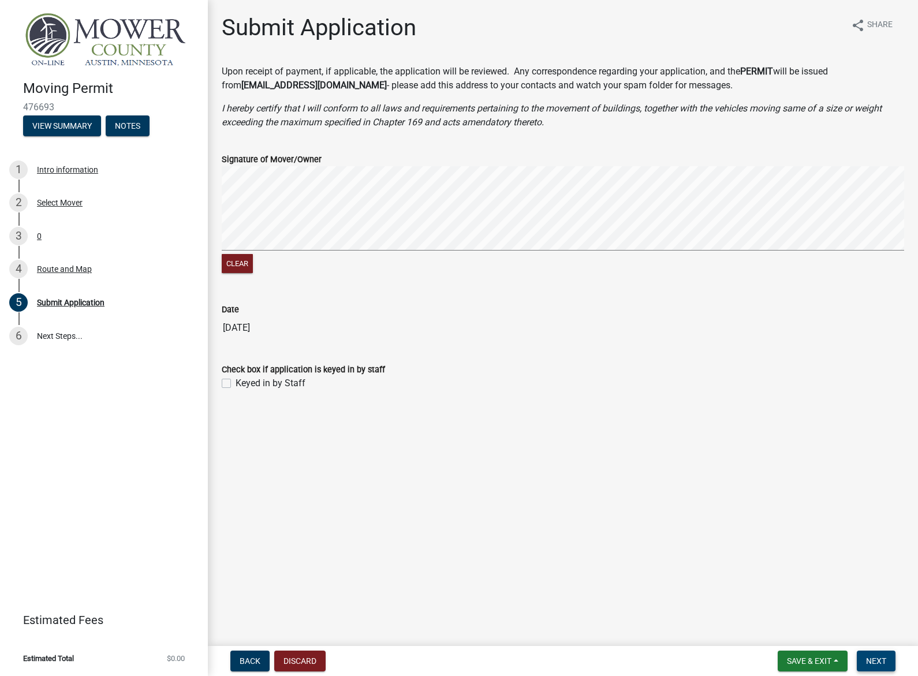
click at [874, 657] on span "Next" at bounding box center [876, 661] width 20 height 9
